Goal: Transaction & Acquisition: Purchase product/service

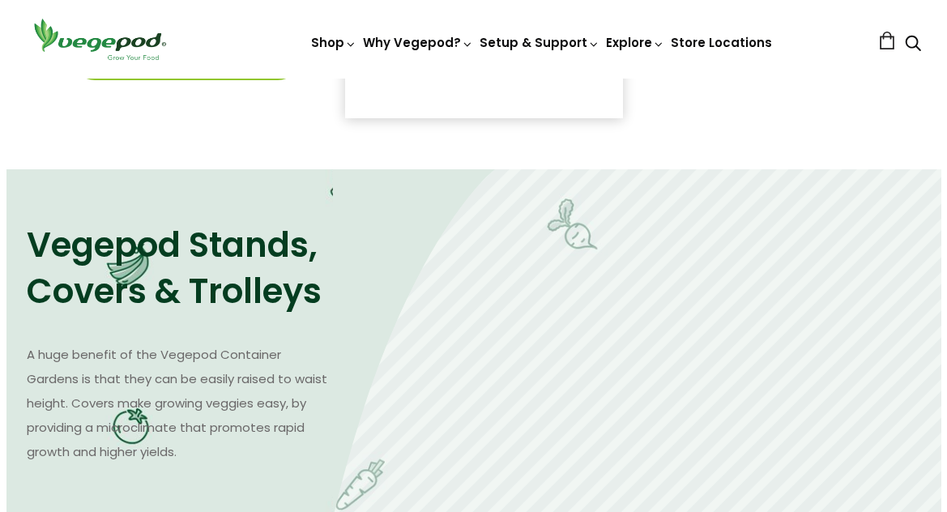
scroll to position [856, 0]
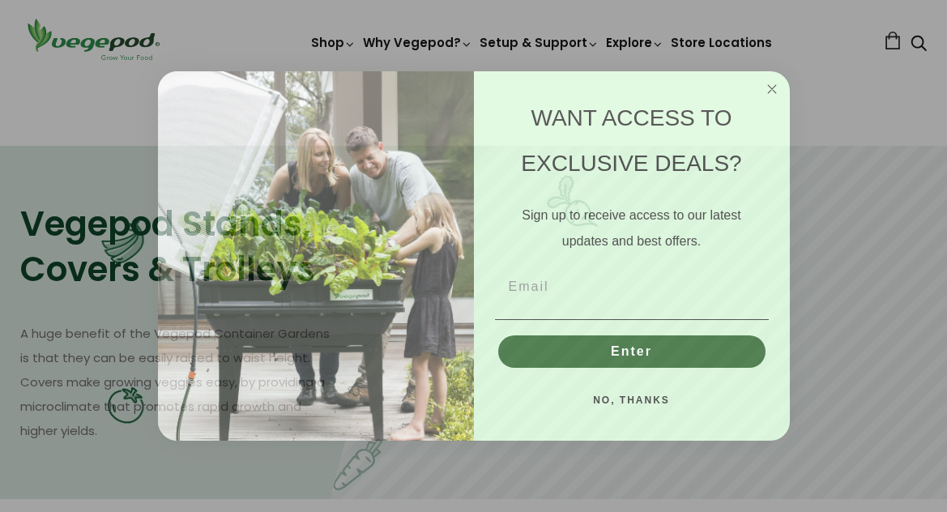
click at [648, 400] on button "NO, THANKS" at bounding box center [632, 400] width 274 height 32
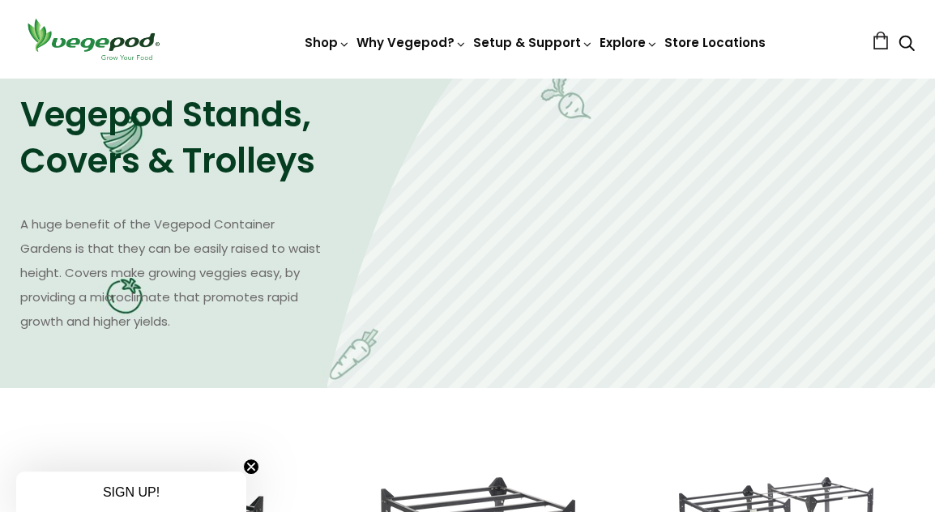
scroll to position [995, 0]
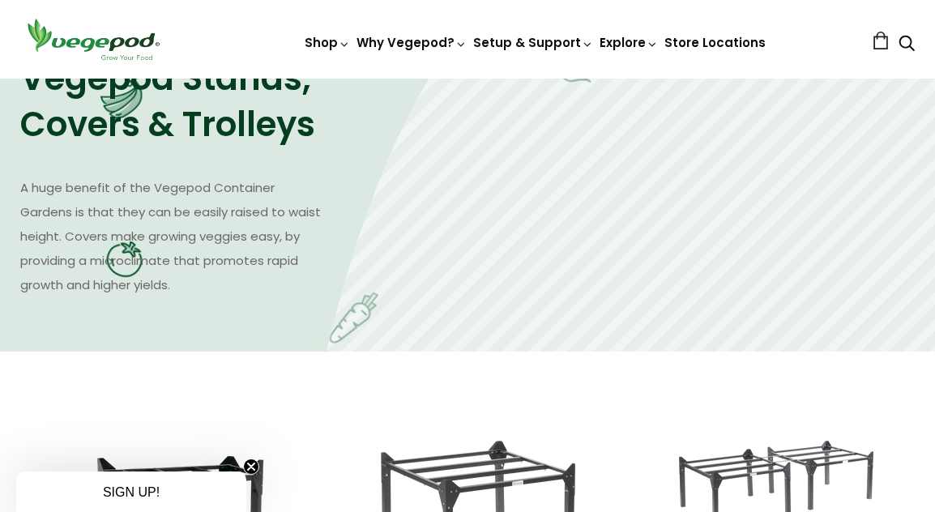
click at [160, 258] on p "A huge benefit of the Vegepod Container Gardens is that they can be easily rais…" at bounding box center [173, 237] width 307 height 122
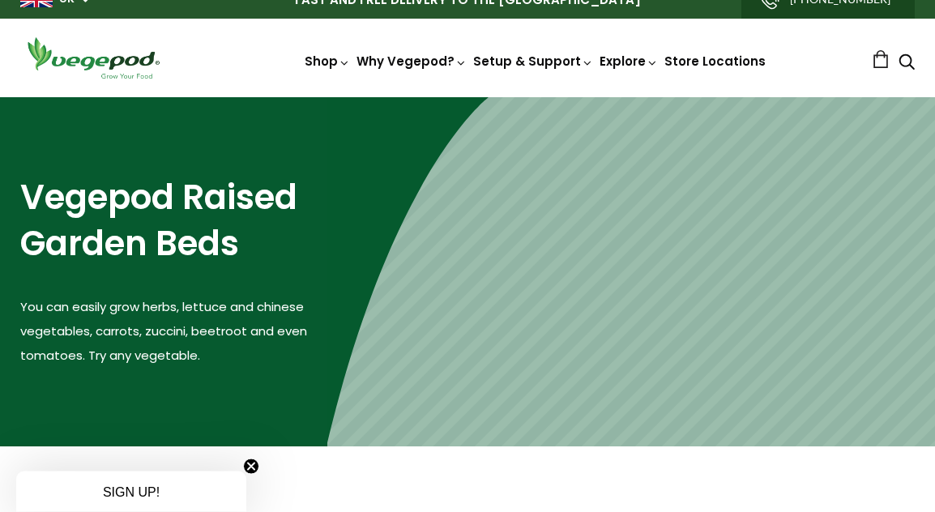
scroll to position [0, 0]
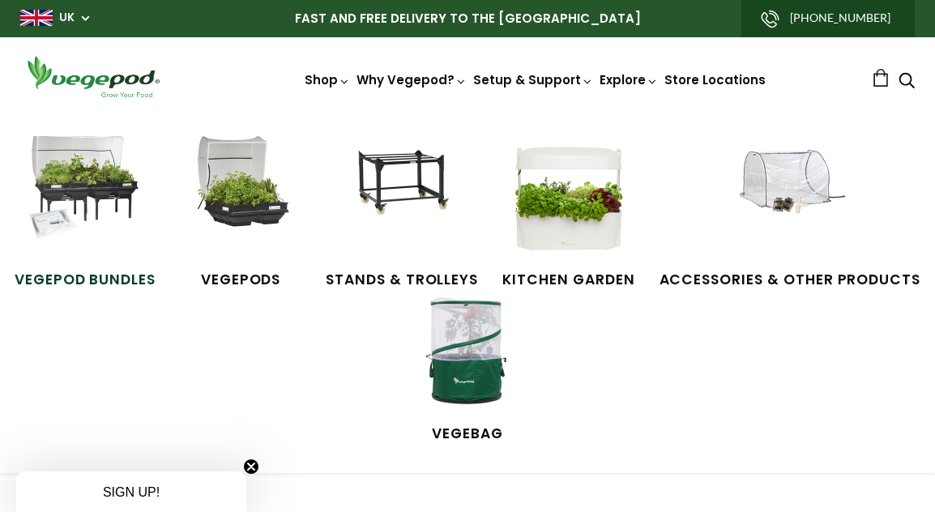
click at [82, 276] on span "Vegepod Bundles" at bounding box center [85, 280] width 141 height 21
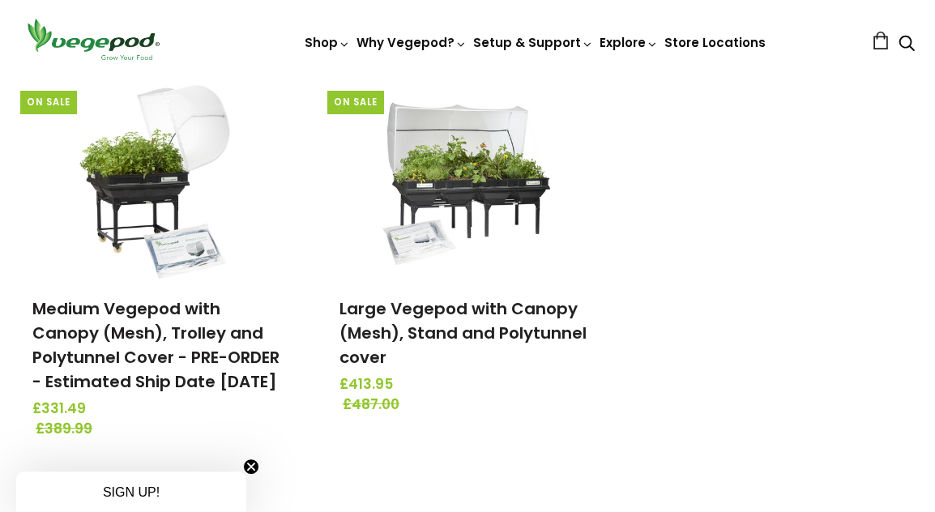
scroll to position [635, 0]
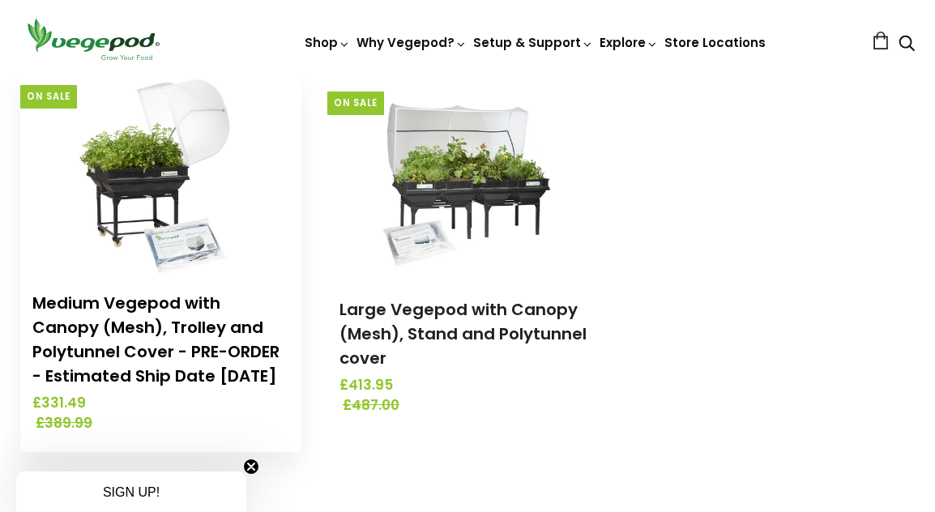
click at [118, 304] on link "Medium Vegepod with Canopy (Mesh), Trolley and Polytunnel Cover - PRE-ORDER - E…" at bounding box center [155, 340] width 247 height 96
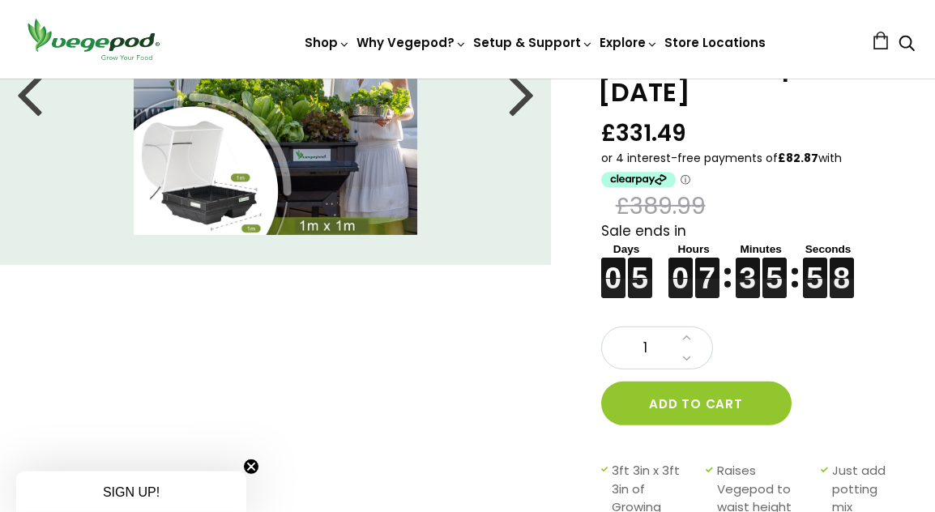
scroll to position [13, 0]
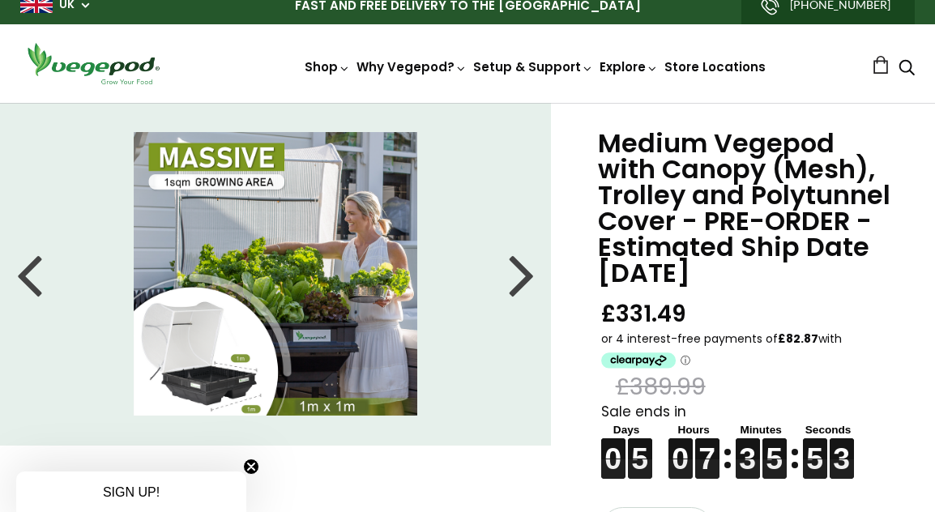
click at [30, 279] on div at bounding box center [29, 273] width 26 height 73
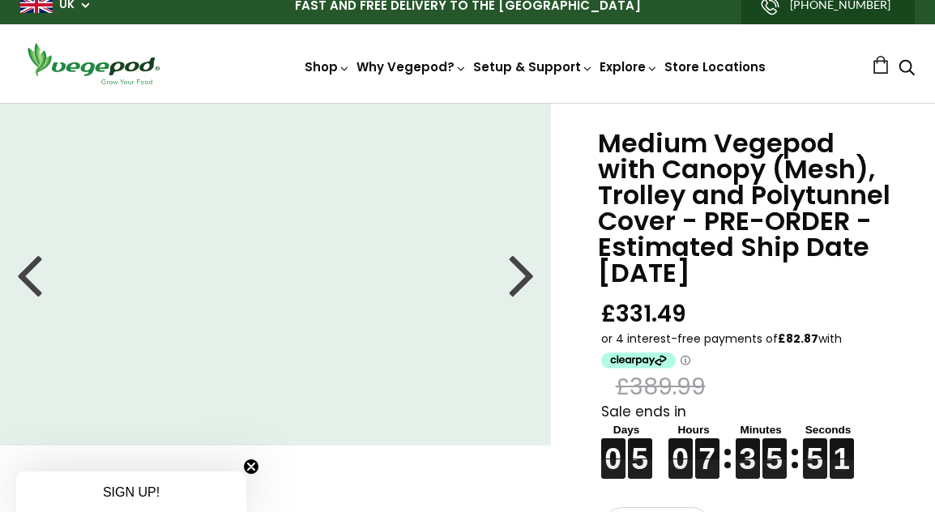
click at [30, 279] on div at bounding box center [29, 273] width 26 height 73
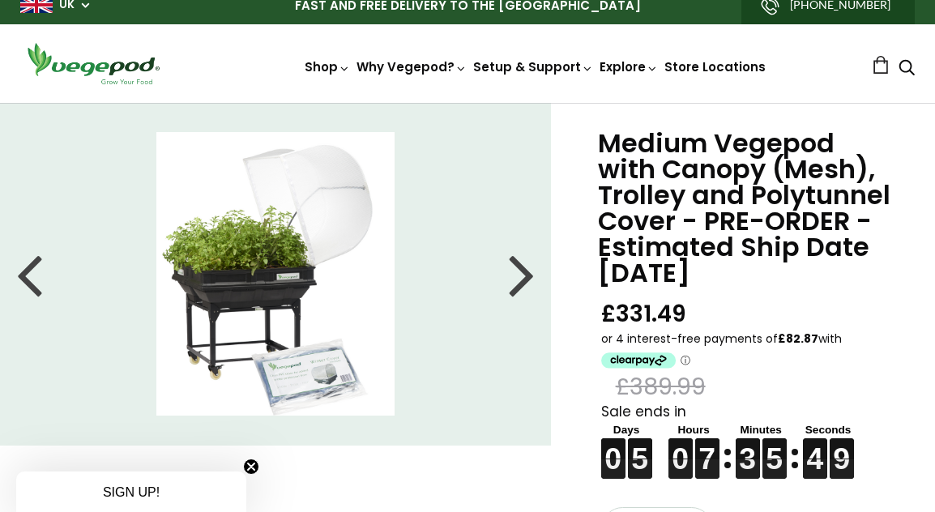
click at [30, 279] on div at bounding box center [29, 273] width 26 height 73
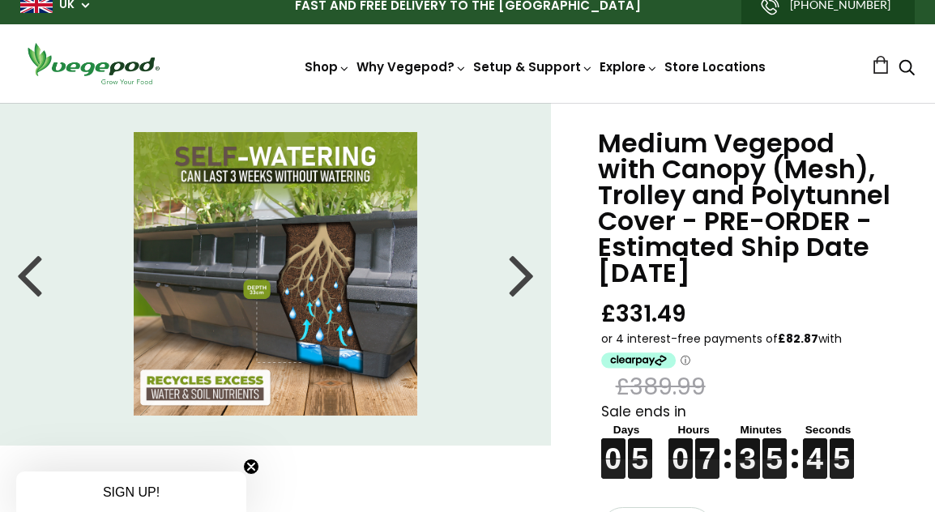
click at [30, 279] on div at bounding box center [29, 273] width 26 height 73
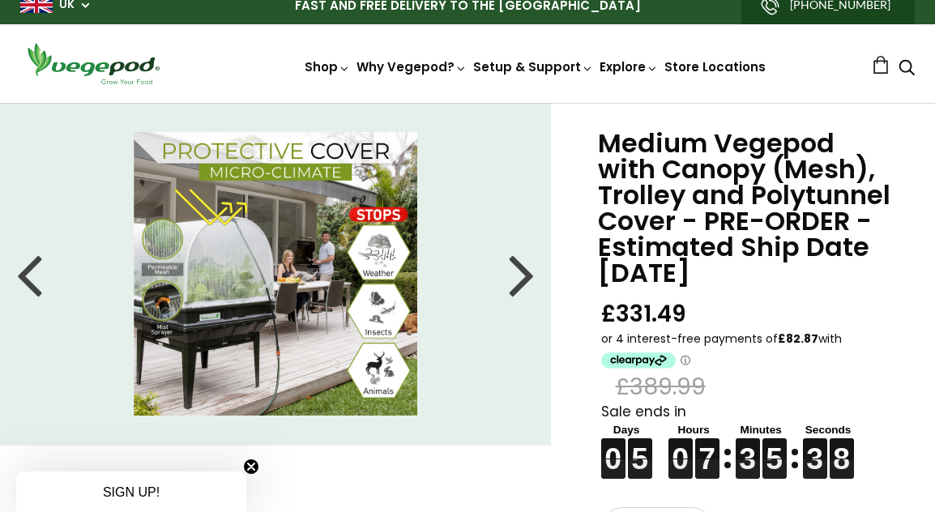
click at [30, 279] on div at bounding box center [29, 273] width 26 height 73
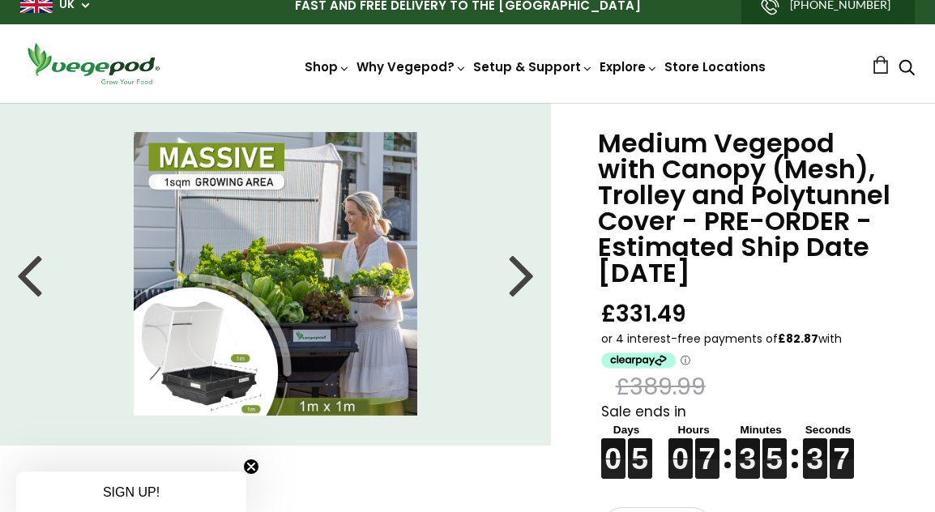
click at [30, 279] on div at bounding box center [29, 273] width 26 height 73
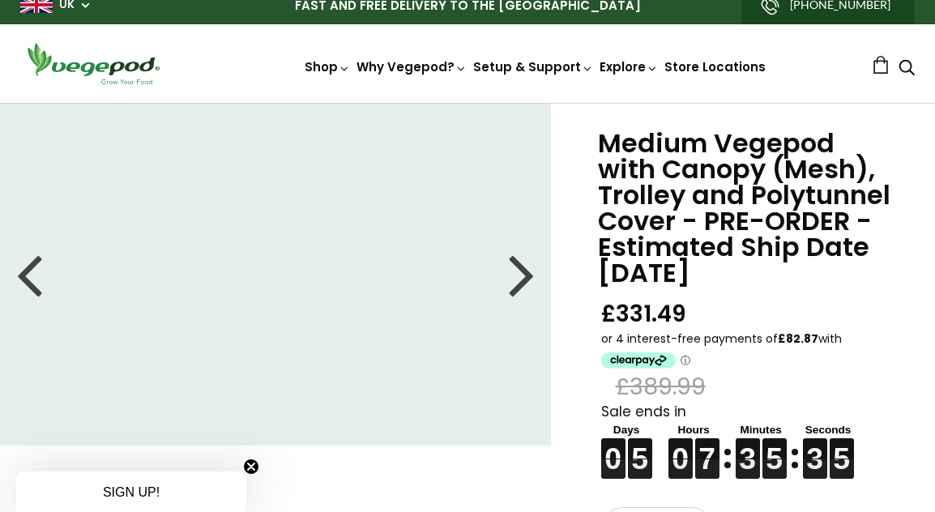
click at [520, 276] on div at bounding box center [522, 273] width 26 height 73
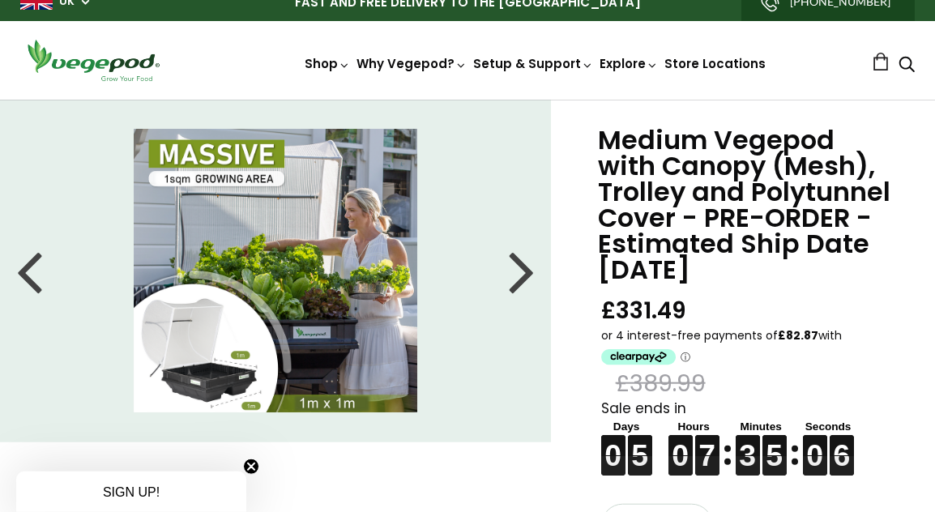
scroll to position [0, 0]
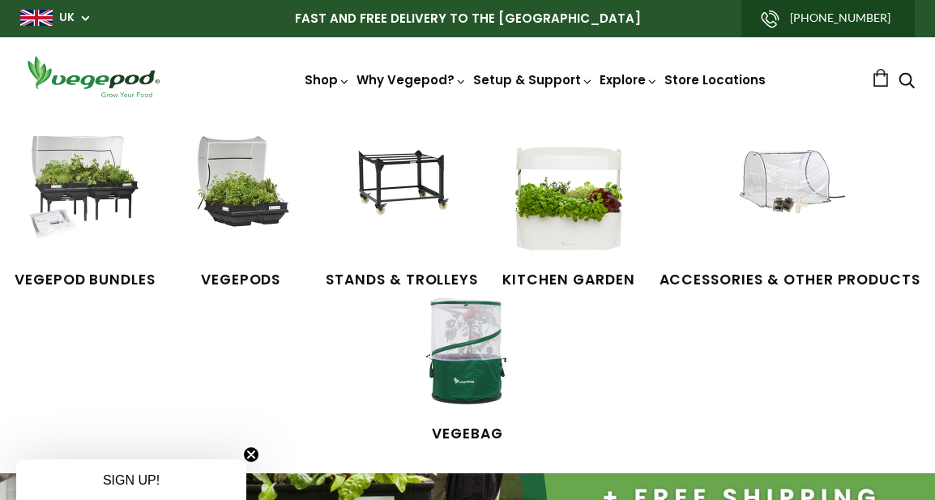
click at [328, 80] on link "Shop" at bounding box center [327, 102] width 45 height 62
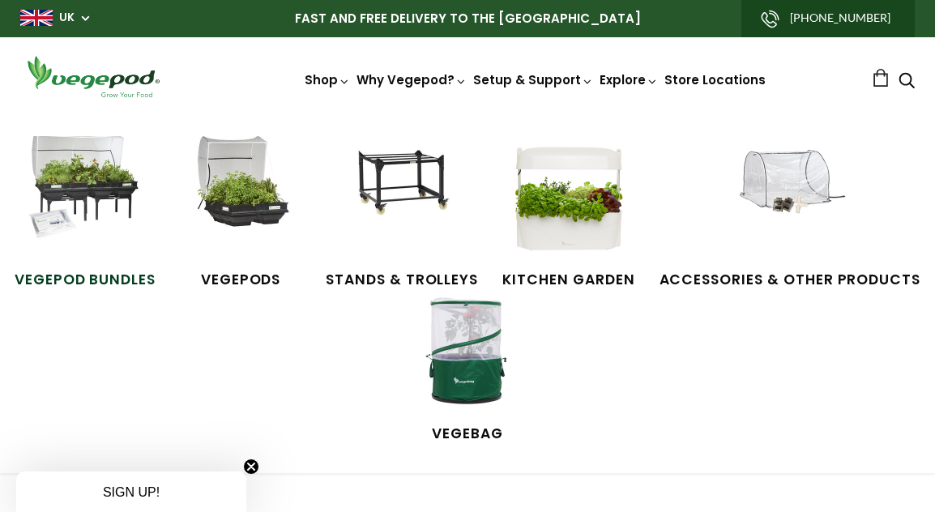
click at [85, 203] on img at bounding box center [85, 197] width 122 height 122
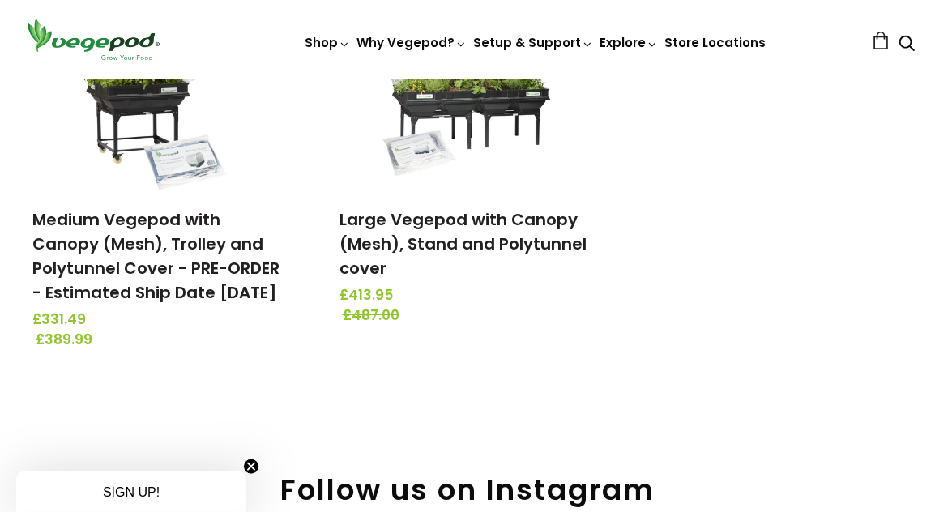
scroll to position [726, 0]
